Goal: Task Accomplishment & Management: Manage account settings

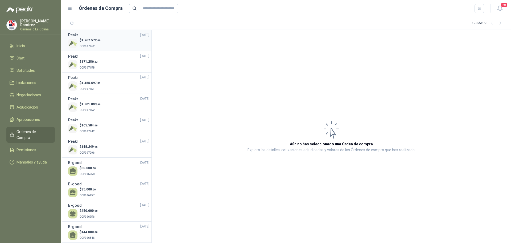
click at [92, 41] on span "1.967.572 ,00" at bounding box center [90, 40] width 19 height 4
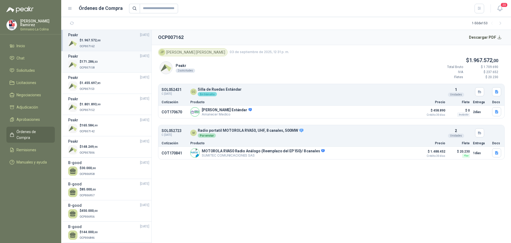
click at [87, 62] on span "171.286 ,33" at bounding box center [89, 62] width 16 height 4
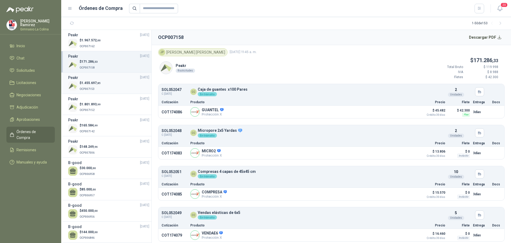
click at [84, 81] on span "1.455.697 ,85" at bounding box center [90, 83] width 19 height 4
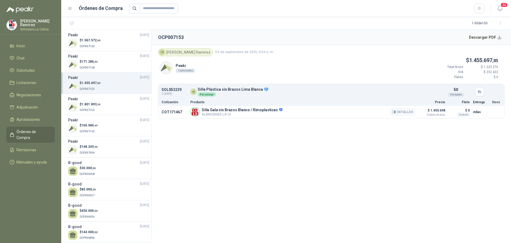
drag, startPoint x: 90, startPoint y: 104, endPoint x: 173, endPoint y: 106, distance: 83.1
click at [91, 104] on span "1.801.893 ,99" at bounding box center [90, 104] width 19 height 4
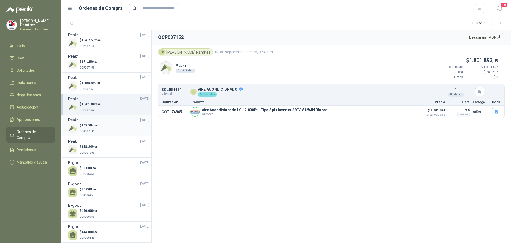
click at [90, 125] on span "165.584 ,99" at bounding box center [89, 125] width 16 height 4
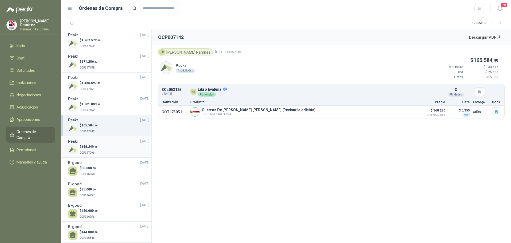
click at [83, 144] on p "$ 148.249 ,96" at bounding box center [89, 146] width 18 height 5
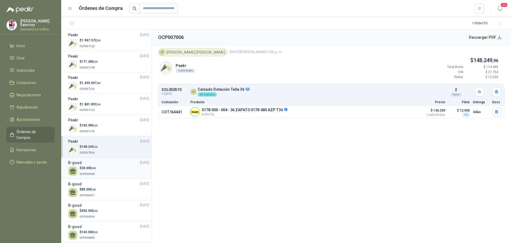
click at [91, 167] on span "30.000 ,00" at bounding box center [88, 168] width 14 height 4
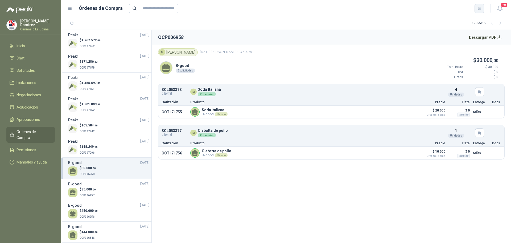
click at [480, 7] on icon "button" at bounding box center [479, 8] width 3 height 3
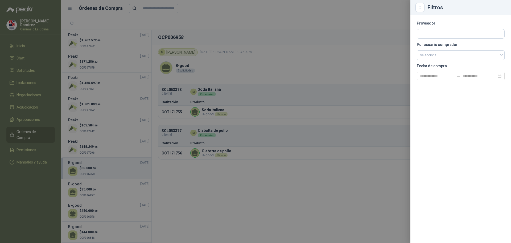
click at [256, 26] on div at bounding box center [255, 121] width 511 height 243
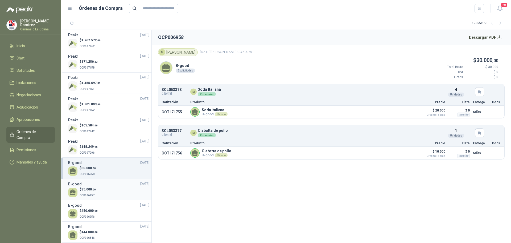
click at [96, 187] on p "$ 85.000 ,00" at bounding box center [88, 189] width 16 height 5
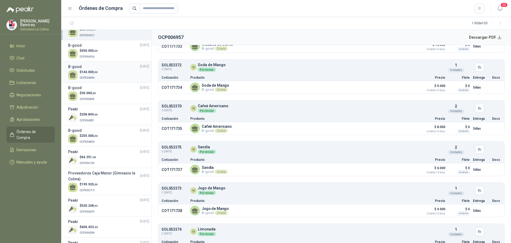
scroll to position [186, 0]
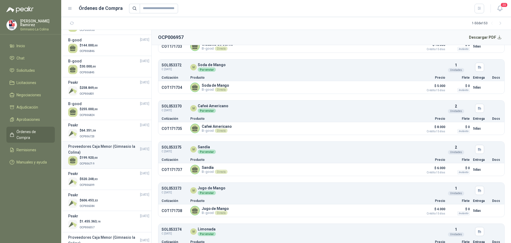
click at [120, 148] on h3 "Proveedores Caja Menor (Gimnasio la Colina)" at bounding box center [104, 149] width 72 height 12
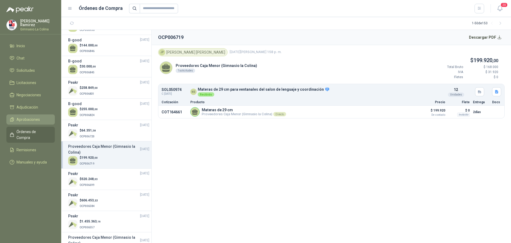
click at [32, 116] on span "Aprobaciones" at bounding box center [28, 119] width 23 height 6
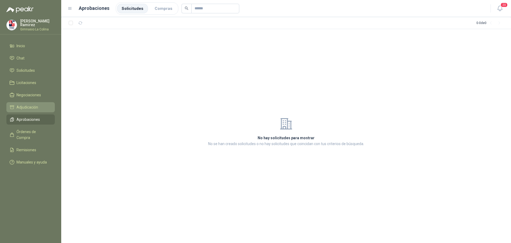
click at [39, 105] on li "Adjudicación" at bounding box center [31, 107] width 42 height 6
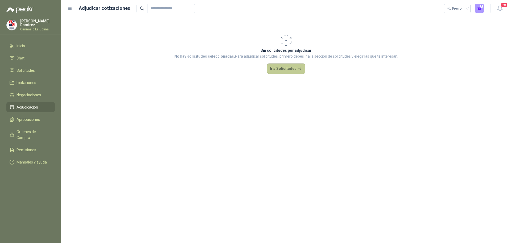
click at [283, 70] on button "Ir a Solicitudes" at bounding box center [286, 68] width 38 height 11
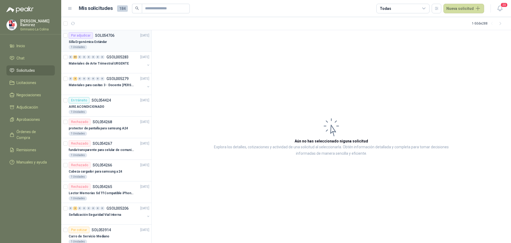
click at [110, 40] on div "Silla Ergonómica Estándar" at bounding box center [109, 42] width 81 height 6
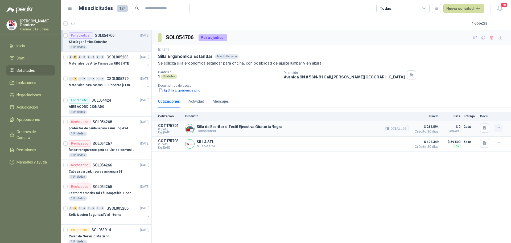
click at [498, 127] on icon "button" at bounding box center [498, 127] width 5 height 5
click at [476, 107] on button "Añadir" at bounding box center [488, 106] width 43 height 9
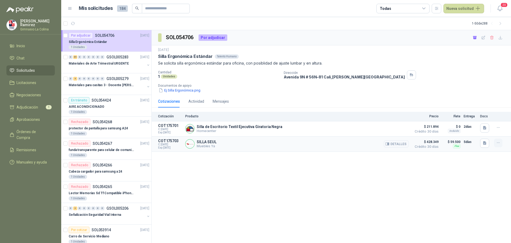
click at [499, 142] on icon "button" at bounding box center [498, 142] width 5 height 5
click at [483, 123] on button "Remover" at bounding box center [488, 121] width 43 height 9
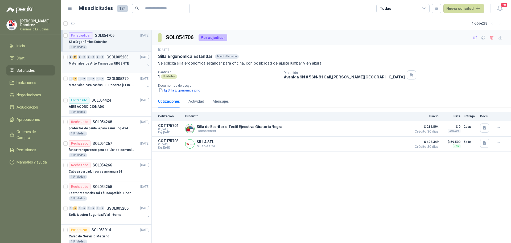
click at [96, 65] on p "Materiales de Arte Trimestral URGENTE" at bounding box center [99, 63] width 60 height 5
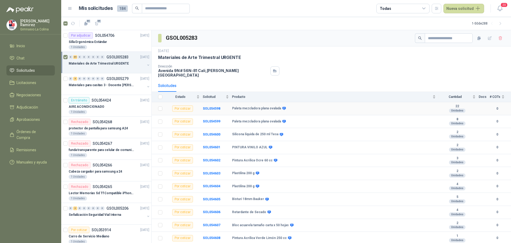
scroll to position [186, 0]
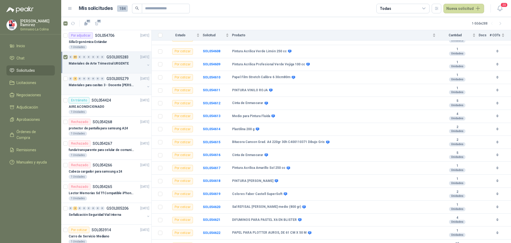
click at [82, 83] on p "Materiales para casitas 3 - Docente [PERSON_NAME]" at bounding box center [102, 85] width 66 height 5
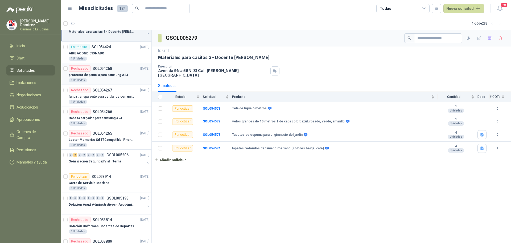
scroll to position [80, 0]
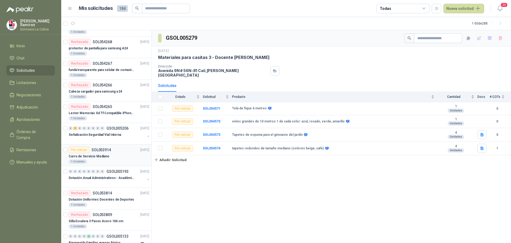
click at [93, 154] on p "Carro de Servicio Mediano" at bounding box center [89, 156] width 41 height 5
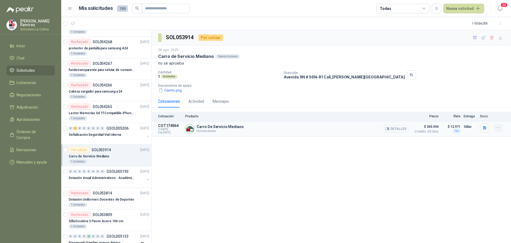
click at [498, 127] on icon "button" at bounding box center [498, 127] width 5 height 5
click at [482, 115] on button "Ignorar" at bounding box center [488, 116] width 43 height 9
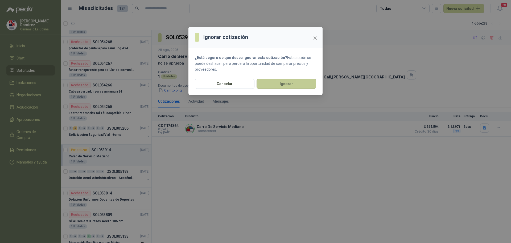
click at [285, 84] on button "Ignorar" at bounding box center [287, 84] width 60 height 10
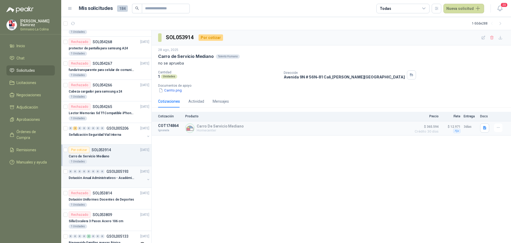
click at [77, 179] on p "Dotación Anual Administrativos - Académicos" at bounding box center [102, 177] width 66 height 5
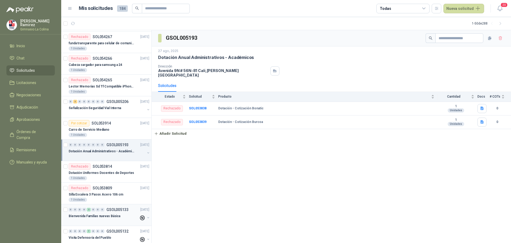
scroll to position [133, 0]
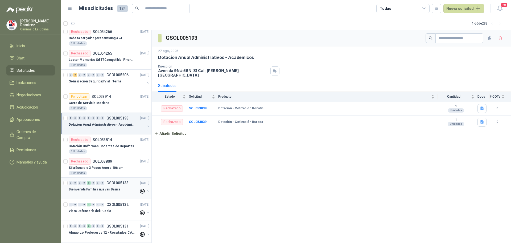
click at [108, 188] on p "Bienvenida Familias nuevas Básica" at bounding box center [95, 189] width 52 height 5
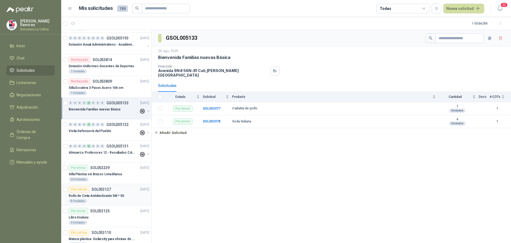
scroll to position [240, 0]
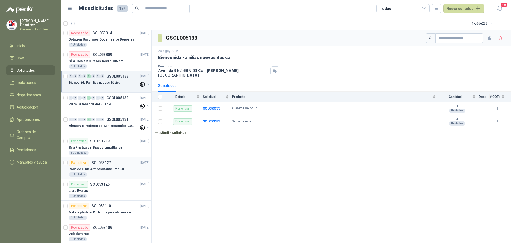
click at [107, 170] on p "Rollo de Cinta Antideslizante 5M * 50" at bounding box center [96, 168] width 55 height 5
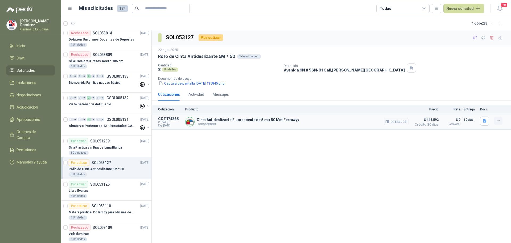
click at [499, 119] on icon "button" at bounding box center [498, 120] width 5 height 5
click at [472, 99] on button "Añadir" at bounding box center [488, 99] width 43 height 9
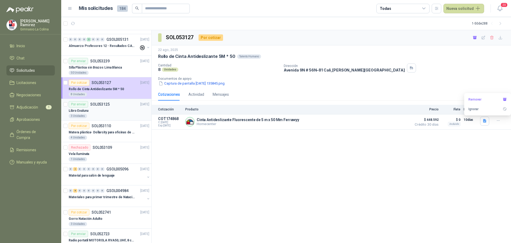
scroll to position [346, 0]
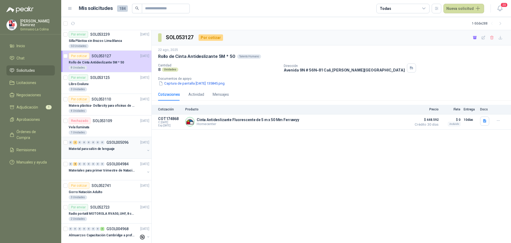
click at [135, 147] on div "Material para salón de lenguaje" at bounding box center [107, 148] width 76 height 6
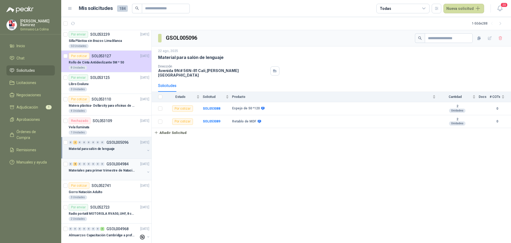
click at [105, 172] on p "Materiales para primer trimestre de Natación" at bounding box center [102, 170] width 66 height 5
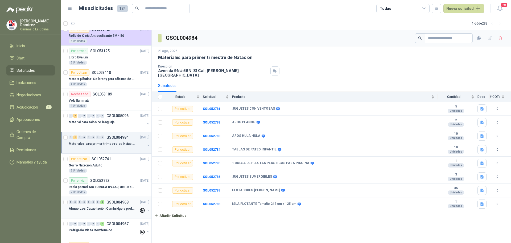
scroll to position [399, 0]
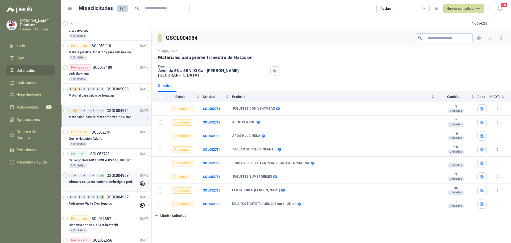
click at [119, 182] on p "Almuerzos Capacitación Cambridge a profesores" at bounding box center [102, 181] width 66 height 5
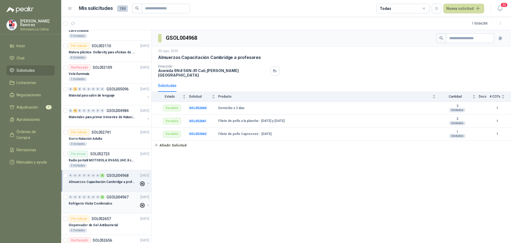
click at [99, 204] on p "Refrigerio Visita Comfenalco" at bounding box center [91, 203] width 44 height 5
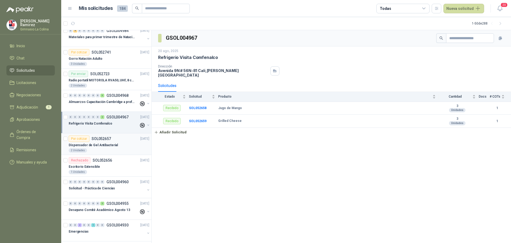
scroll to position [506, 0]
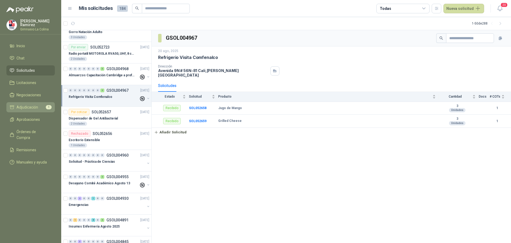
click at [29, 104] on span "Adjudicación" at bounding box center [28, 107] width 22 height 6
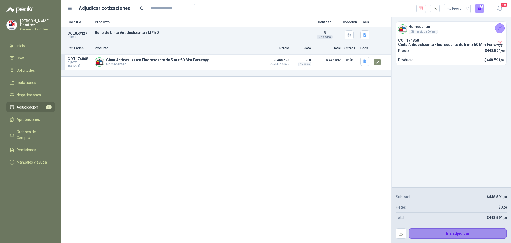
click at [463, 232] on button "Ir a adjudicar" at bounding box center [458, 233] width 98 height 11
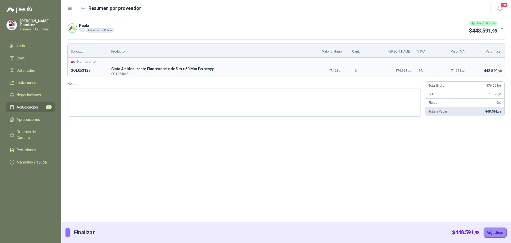
click at [497, 233] on button "Adjudicar" at bounding box center [495, 232] width 23 height 10
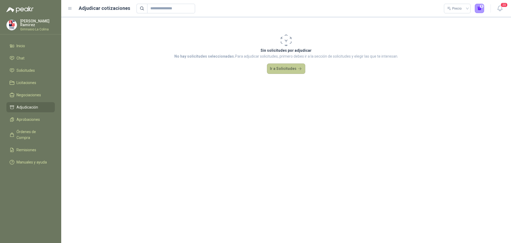
click at [290, 68] on button "Ir a Solicitudes" at bounding box center [286, 68] width 38 height 11
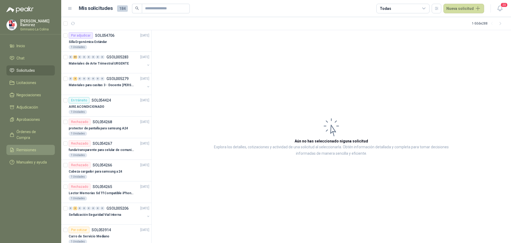
click at [31, 147] on span "Remisiones" at bounding box center [27, 150] width 20 height 6
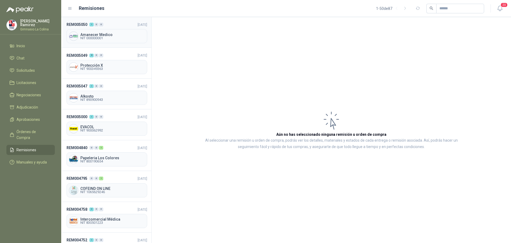
click at [96, 34] on span "Amanecer Medico" at bounding box center [112, 35] width 64 height 4
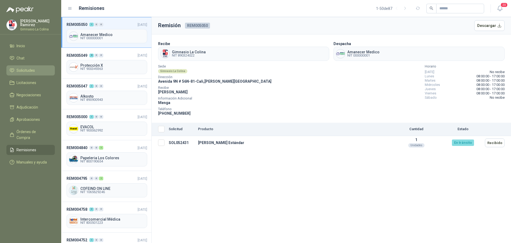
click at [23, 66] on link "Solicitudes" at bounding box center [30, 70] width 48 height 10
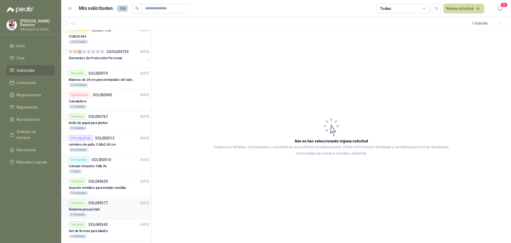
scroll to position [820, 0]
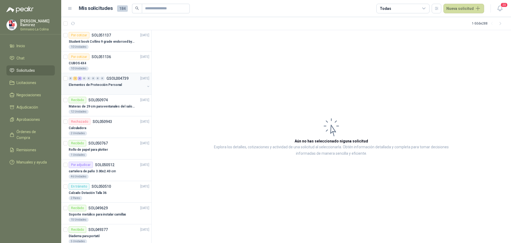
click at [105, 84] on p "Elementos de Protección Personal" at bounding box center [95, 84] width 53 height 5
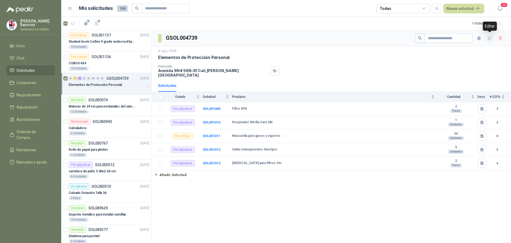
click at [488, 38] on icon "button" at bounding box center [490, 38] width 5 height 5
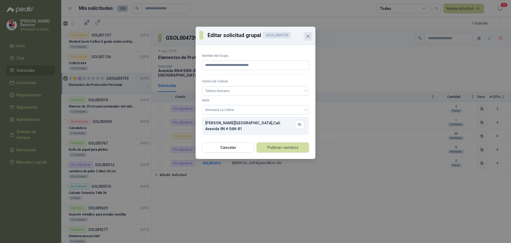
click at [309, 36] on icon "Close" at bounding box center [308, 36] width 6 height 6
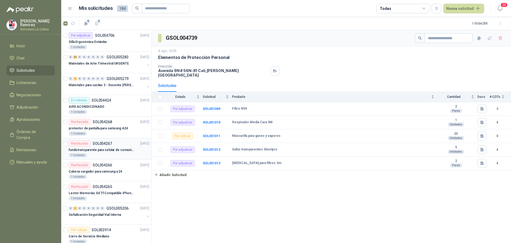
scroll to position [27, 0]
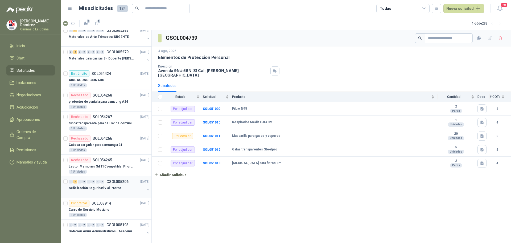
click at [110, 187] on p "Señalización Seguridad Vial Interna" at bounding box center [95, 187] width 52 height 5
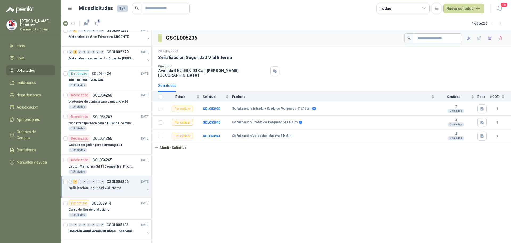
click at [18, 185] on menu "[PERSON_NAME] Gimnasio La [MEDICAL_DATA][PERSON_NAME] Chat Solicitudes Licitaci…" at bounding box center [30, 121] width 61 height 243
click at [24, 108] on span "Adjudicación" at bounding box center [28, 107] width 22 height 6
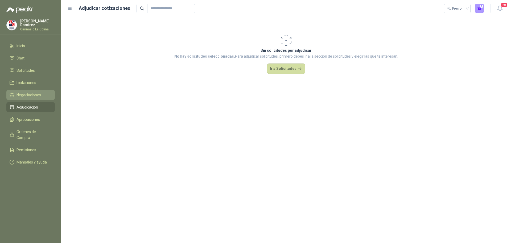
click at [29, 94] on span "Negociaciones" at bounding box center [29, 95] width 25 height 6
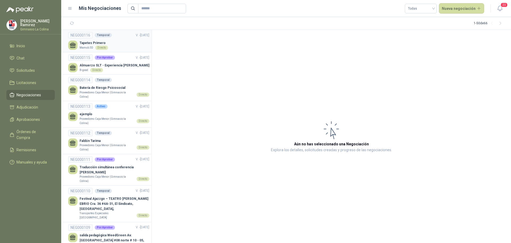
click at [111, 41] on div "Tapetes Primero Mamub 3D Directo" at bounding box center [108, 44] width 81 height 9
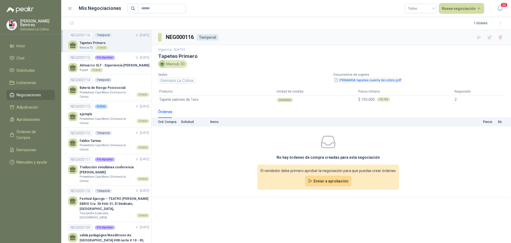
click at [356, 78] on button "PRIMARIA tapetes cuenta de cobro.pdf" at bounding box center [368, 80] width 68 height 6
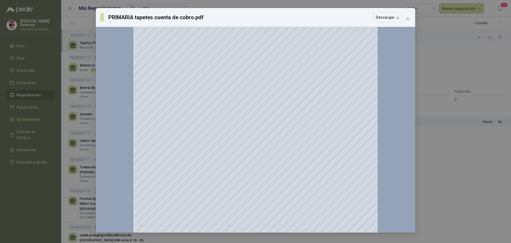
scroll to position [120, 0]
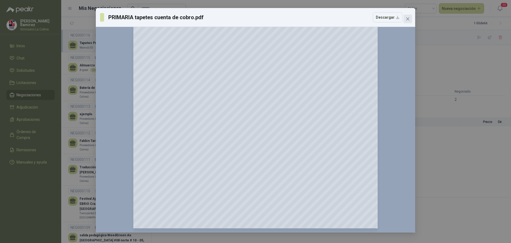
click at [408, 18] on icon "close" at bounding box center [408, 19] width 4 height 4
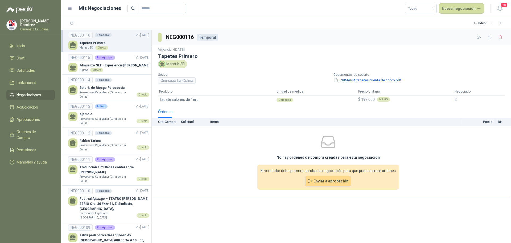
click at [162, 65] on icon at bounding box center [162, 64] width 3 height 1
click at [178, 64] on div "Mamub 3D" at bounding box center [172, 64] width 29 height 8
click at [359, 80] on button "PRIMARIA tapetes cuenta de cobro.pdf" at bounding box center [368, 80] width 68 height 6
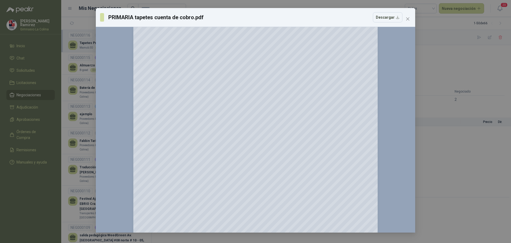
scroll to position [0, 0]
click at [406, 16] on button "Close" at bounding box center [408, 19] width 9 height 9
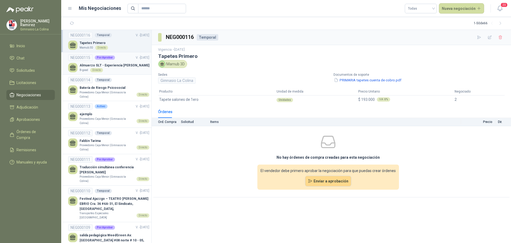
click at [110, 66] on p "Almuerzo SLT - Experiencia [PERSON_NAME]" at bounding box center [115, 65] width 70 height 5
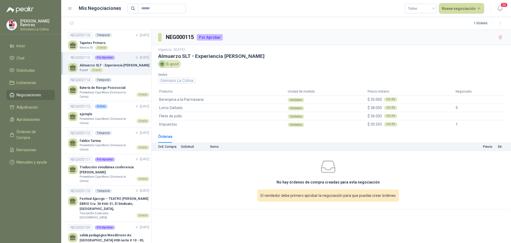
click at [161, 188] on div "No hay órdenes de compra creadas para esta negociación El vendedor debe primero…" at bounding box center [328, 180] width 353 height 54
click at [124, 84] on link "NEG000114 Temporal Batería de Riesgo Psicosocial Proveedores Caja Menor (Gimnas…" at bounding box center [108, 88] width 81 height 22
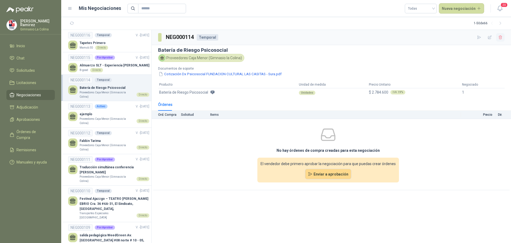
click at [502, 36] on icon "button" at bounding box center [501, 37] width 5 height 5
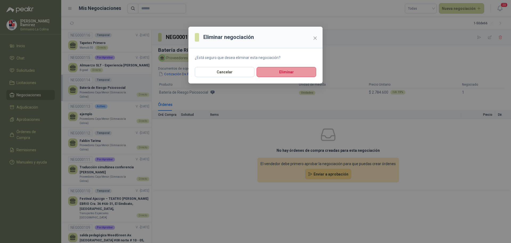
click at [280, 73] on button "Eliminar" at bounding box center [287, 72] width 60 height 10
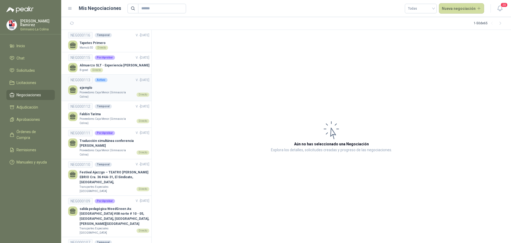
click at [98, 91] on p "Proveedores Caja Menor (Gimnasio la Colina)" at bounding box center [107, 94] width 55 height 8
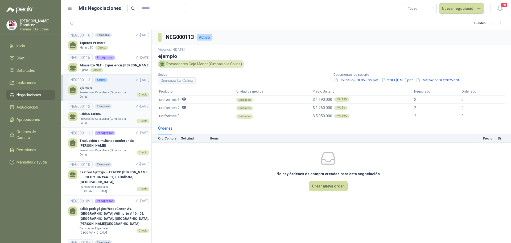
click at [94, 111] on link "NEG000112 Temporal V. - [DATE] Faldón Tarima Proveedores [GEOGRAPHIC_DATA] (Gim…" at bounding box center [108, 114] width 81 height 22
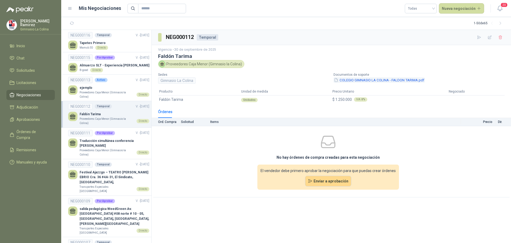
click at [365, 80] on button "COLEGIO GIMNASIO LA COLINA - FALDON TARIMA.pdf" at bounding box center [379, 80] width 91 height 6
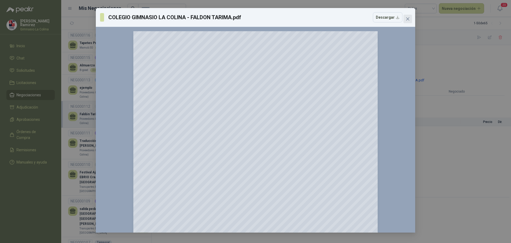
click at [408, 18] on icon "close" at bounding box center [408, 19] width 4 height 4
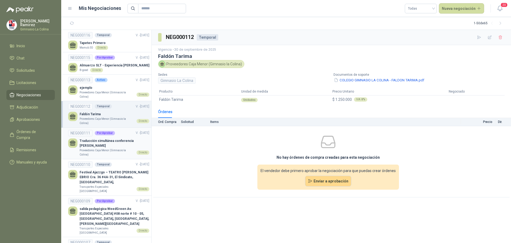
click at [96, 143] on p "Traducción simultánea conferencia [PERSON_NAME]" at bounding box center [115, 143] width 70 height 10
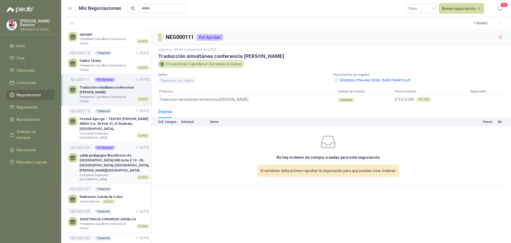
scroll to position [80, 0]
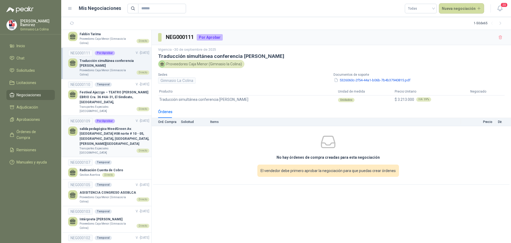
click at [103, 168] on p "Radicación Cuenta de Cobro" at bounding box center [102, 170] width 44 height 5
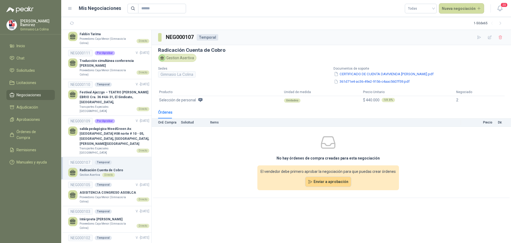
click at [161, 59] on icon at bounding box center [162, 58] width 5 height 5
click at [85, 190] on p "ASISITENCIA CONGRESO ASOBLCA" at bounding box center [115, 192] width 70 height 5
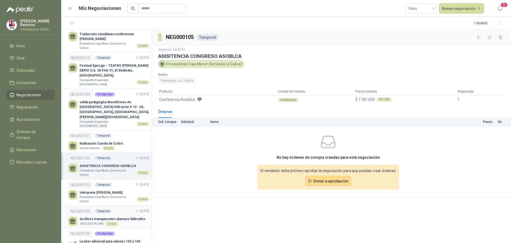
scroll to position [133, 0]
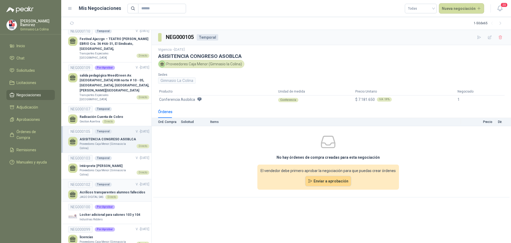
click at [95, 195] on p "JAGO DIGITAL SAS" at bounding box center [92, 197] width 24 height 4
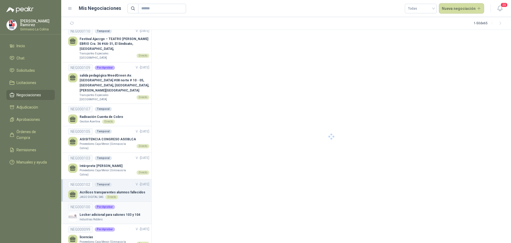
click at [107, 203] on link "NEG000100 Por Aprobar Locker adicional para salones 103 y 104 Industrias Ridders" at bounding box center [108, 212] width 81 height 18
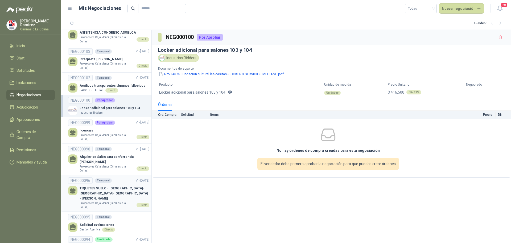
scroll to position [266, 0]
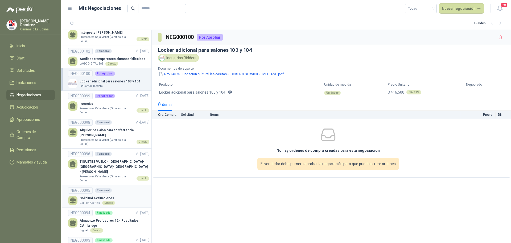
click at [97, 201] on p "Gestion Asertiva" at bounding box center [90, 203] width 21 height 4
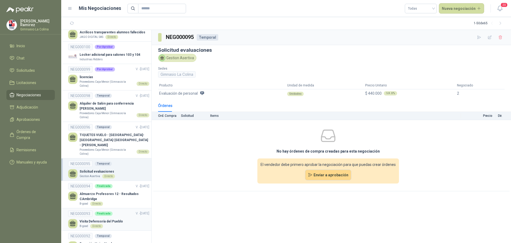
scroll to position [320, 0]
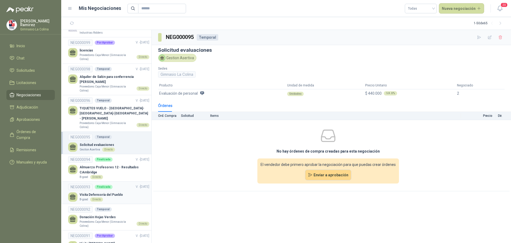
click at [99, 219] on p "Proveedores Caja Menor (Gimnasio la Colina)" at bounding box center [107, 223] width 55 height 8
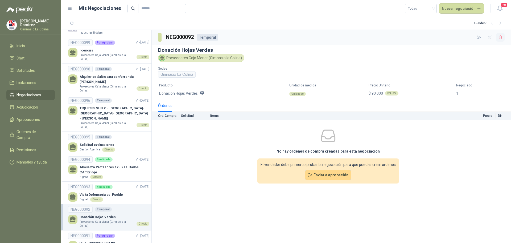
click at [503, 37] on icon "button" at bounding box center [501, 37] width 5 height 5
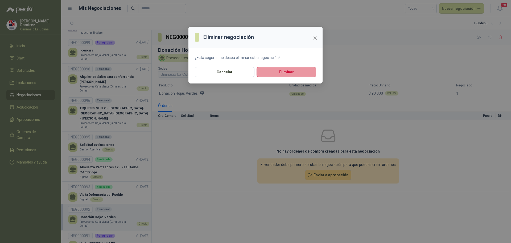
click at [281, 73] on button "Eliminar" at bounding box center [287, 72] width 60 height 10
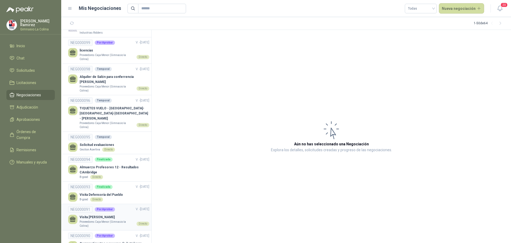
scroll to position [346, 0]
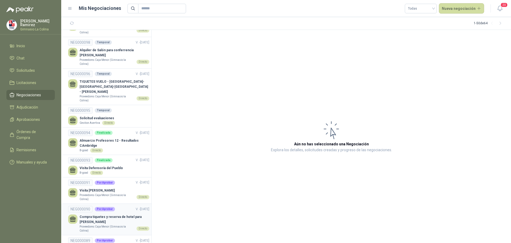
click at [97, 214] on p "Compra tiquetes y reserva de hotel para [PERSON_NAME]" at bounding box center [115, 219] width 70 height 10
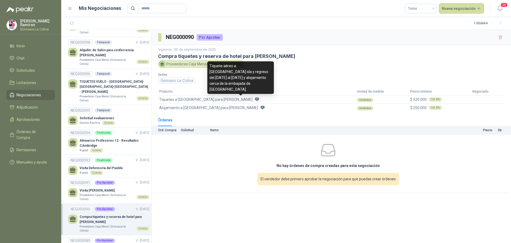
click at [255, 99] on icon at bounding box center [257, 99] width 4 height 4
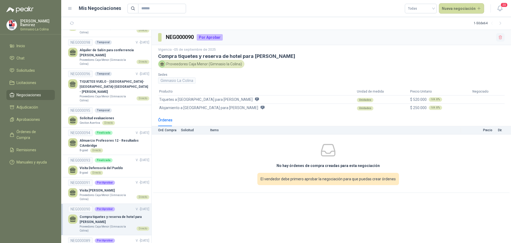
click at [501, 38] on icon "button" at bounding box center [501, 37] width 5 height 5
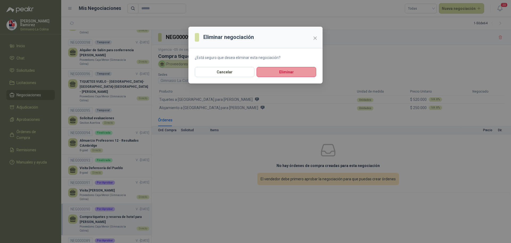
click at [276, 75] on button "Eliminar" at bounding box center [287, 72] width 60 height 10
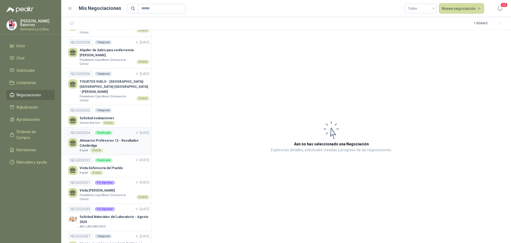
scroll to position [293, 0]
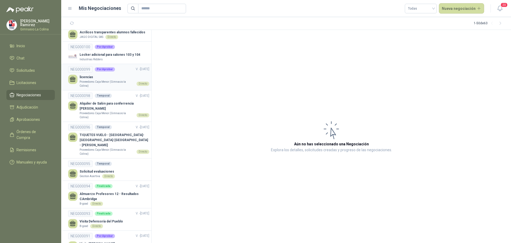
click at [103, 75] on p "licencias" at bounding box center [115, 77] width 70 height 5
